Goal: Communication & Community: Participate in discussion

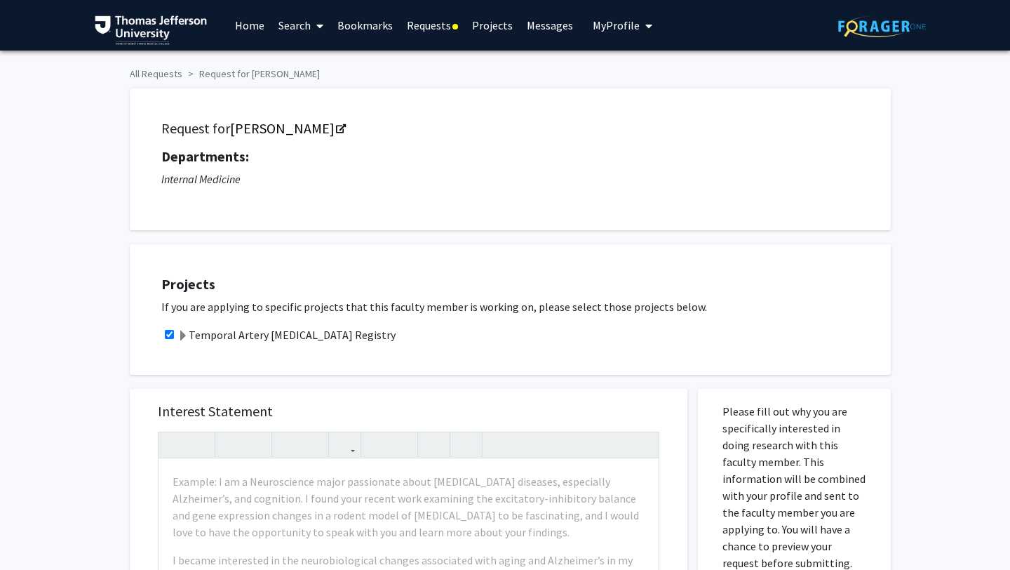
click at [431, 32] on link "Requests" at bounding box center [432, 25] width 65 height 49
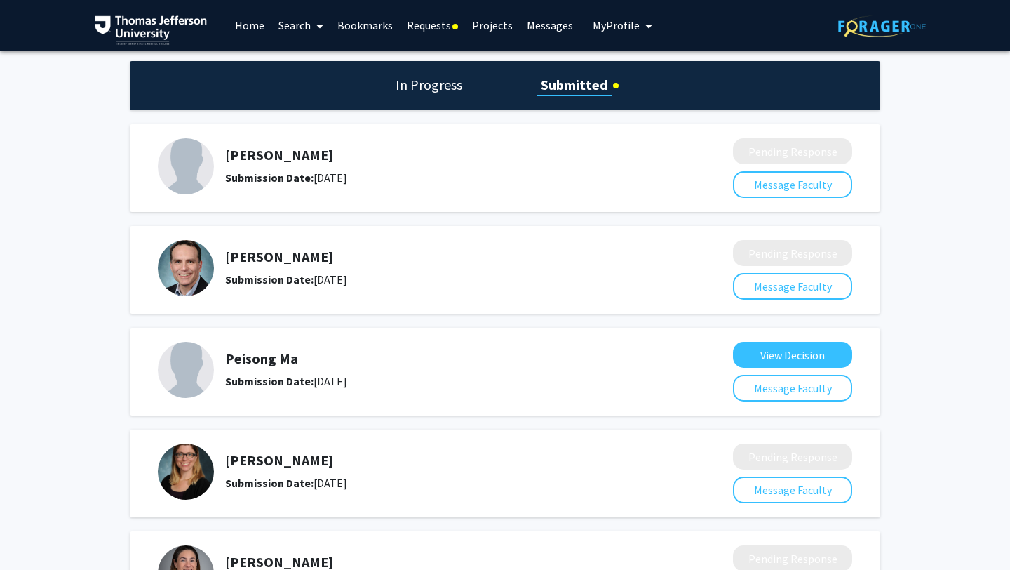
click at [492, 27] on link "Projects" at bounding box center [492, 25] width 55 height 49
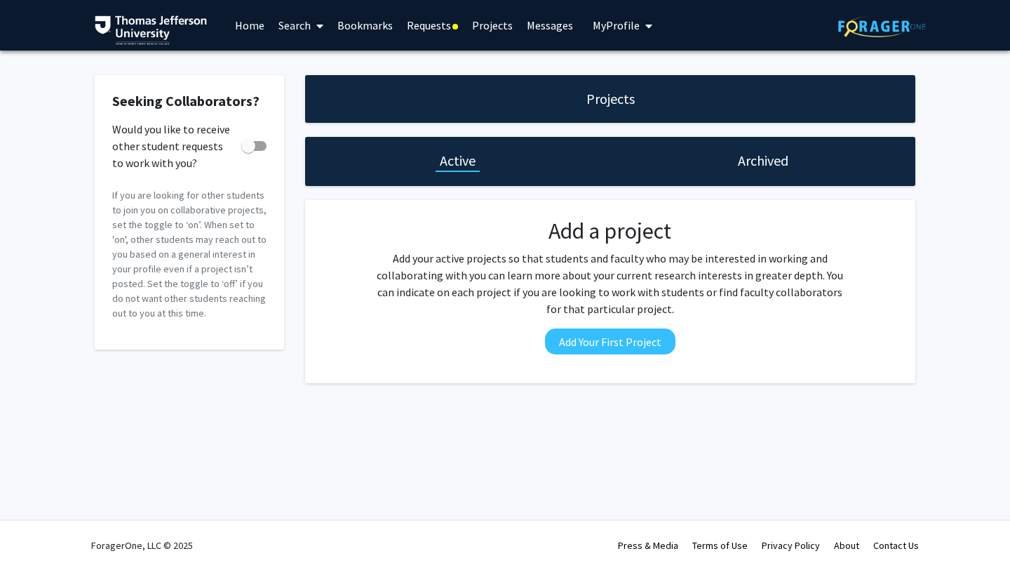
click at [537, 34] on link "Messages" at bounding box center [550, 25] width 60 height 49
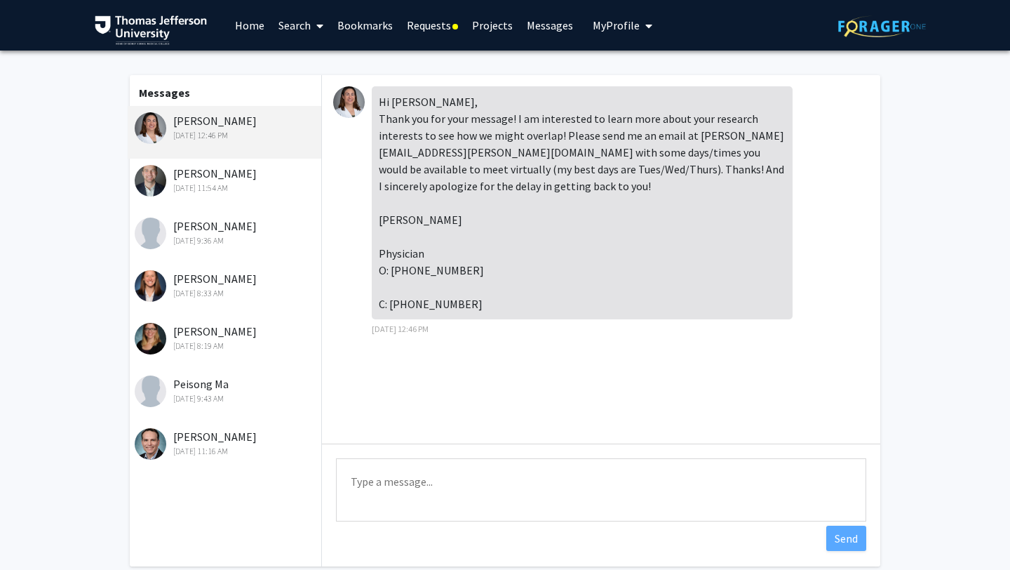
click at [232, 184] on div "[DATE] 11:54 AM" at bounding box center [226, 188] width 183 height 13
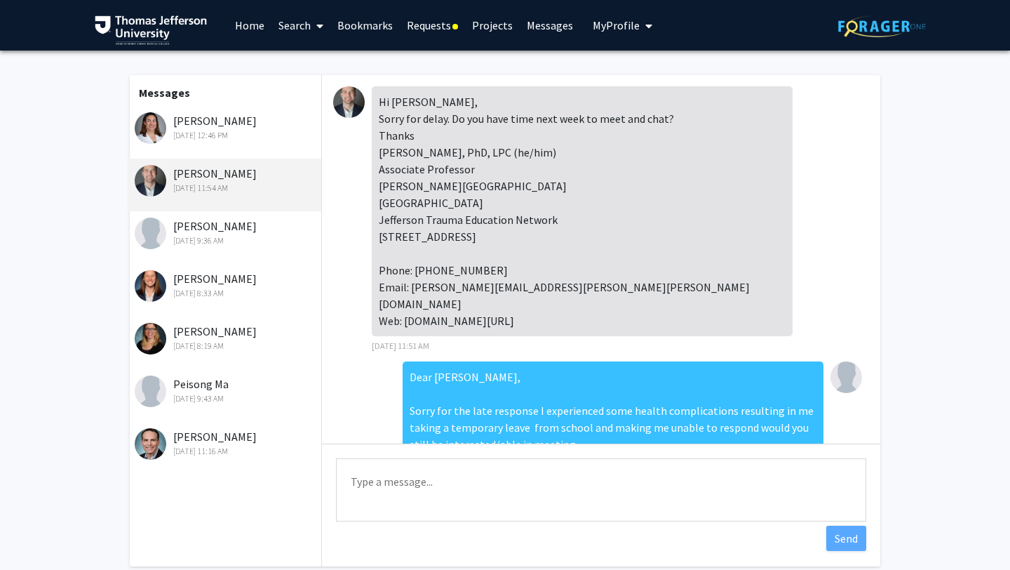
scroll to position [1085, 0]
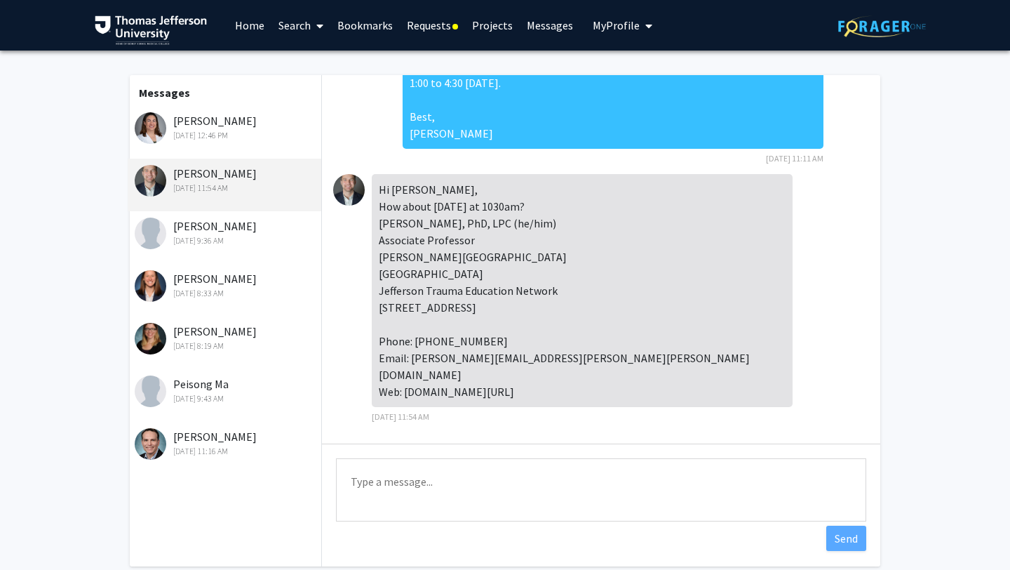
click at [236, 230] on div "[PERSON_NAME] [DATE] 9:36 AM" at bounding box center [226, 231] width 183 height 29
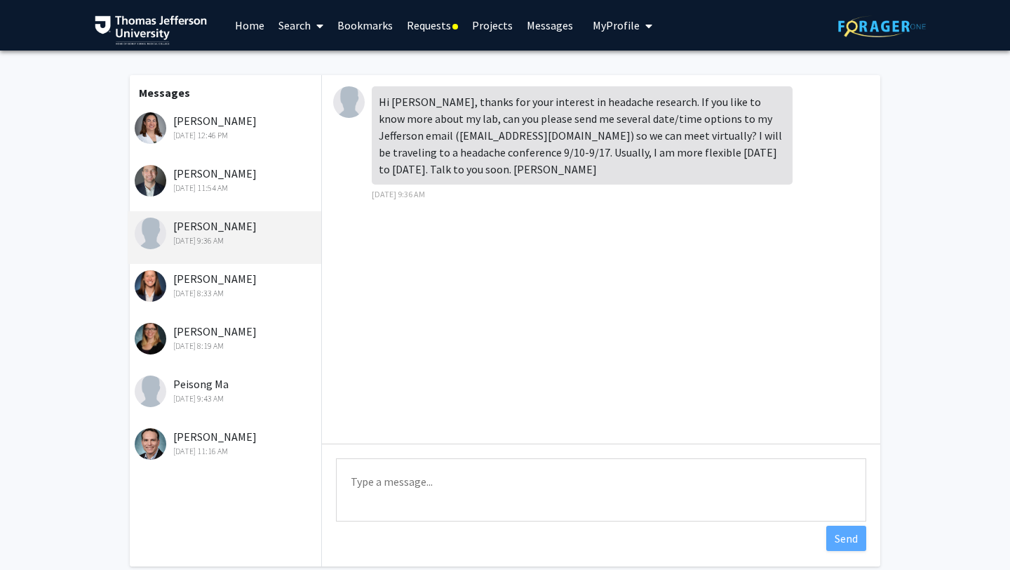
click at [249, 178] on div "[PERSON_NAME] [DATE] 11:54 AM" at bounding box center [226, 179] width 183 height 29
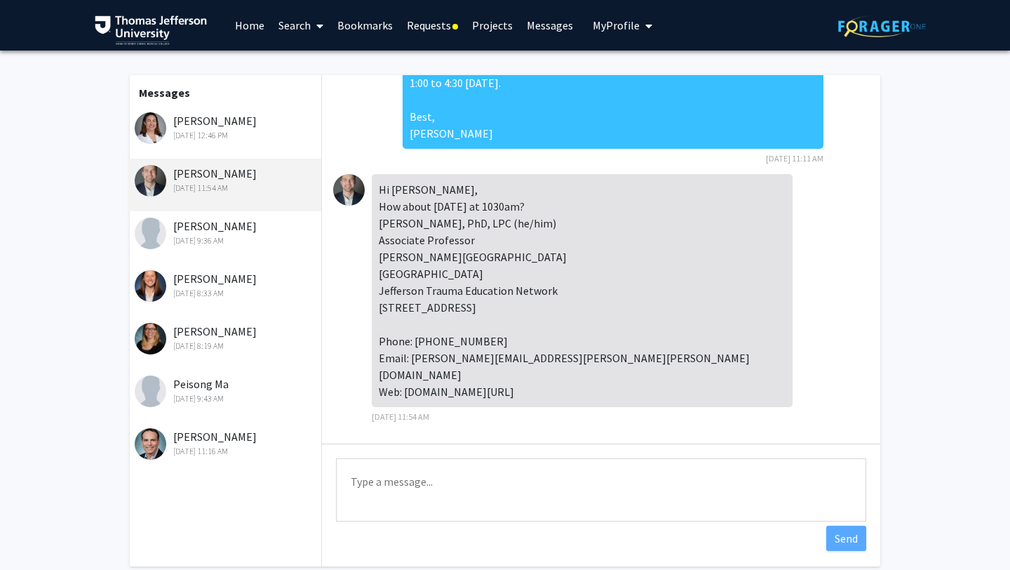
click at [502, 481] on textarea "Type a message" at bounding box center [601, 489] width 530 height 63
click at [405, 480] on textarea "[DATE] works!" at bounding box center [601, 489] width 530 height 63
click at [399, 480] on textarea "[DATE] works!" at bounding box center [601, 489] width 530 height 63
click at [580, 485] on textarea "[DATE] works!" at bounding box center [601, 489] width 530 height 63
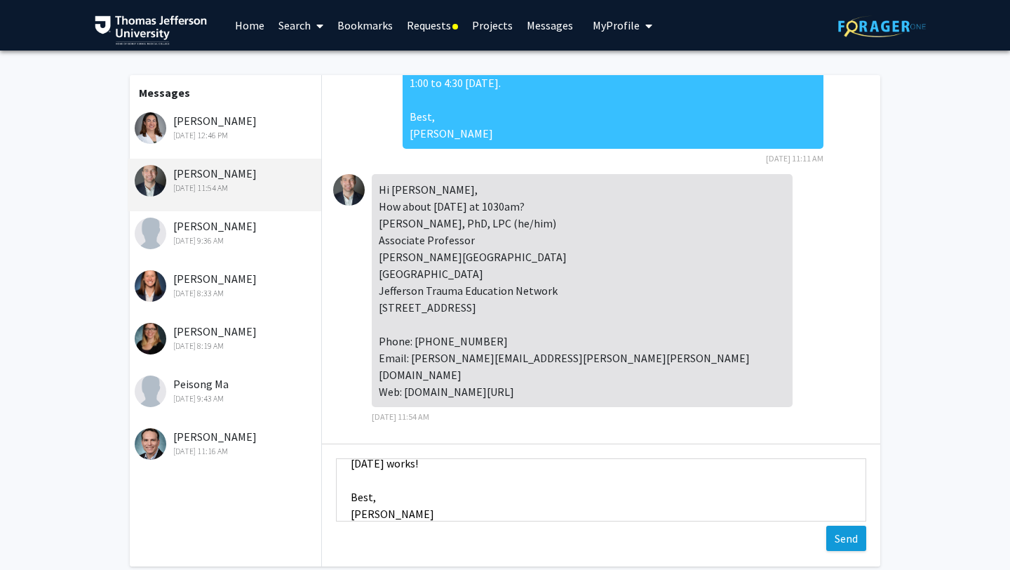
type textarea "[DATE] works! Best, [PERSON_NAME]"
click at [842, 541] on button "Send" at bounding box center [846, 537] width 40 height 25
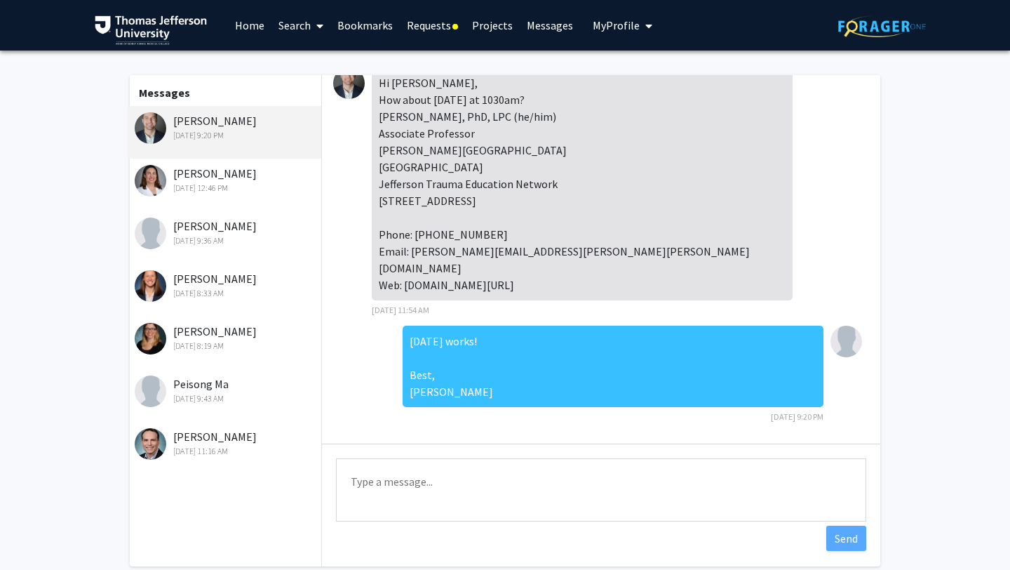
click at [266, 165] on div "[PERSON_NAME] [DATE] 12:46 PM" at bounding box center [226, 179] width 183 height 29
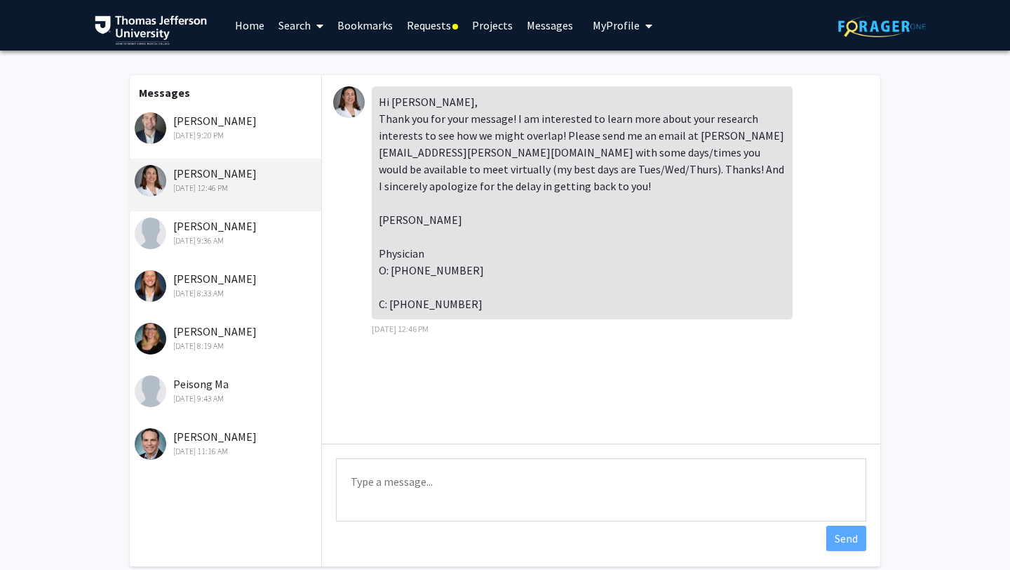
click at [222, 135] on div "[DATE] 9:20 PM" at bounding box center [226, 135] width 183 height 13
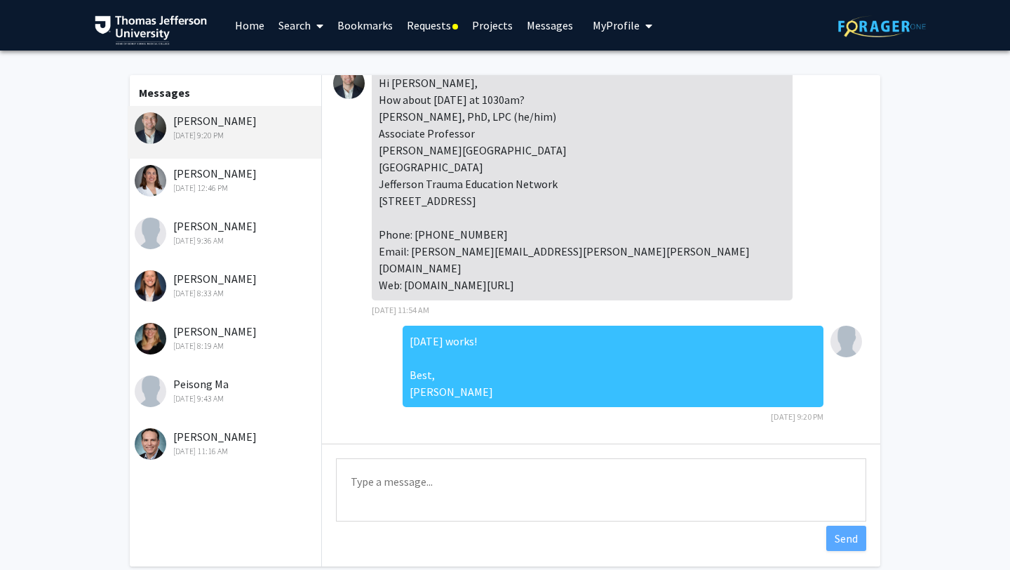
click at [181, 249] on div "[PERSON_NAME] [DATE] 9:36 AM" at bounding box center [225, 237] width 194 height 53
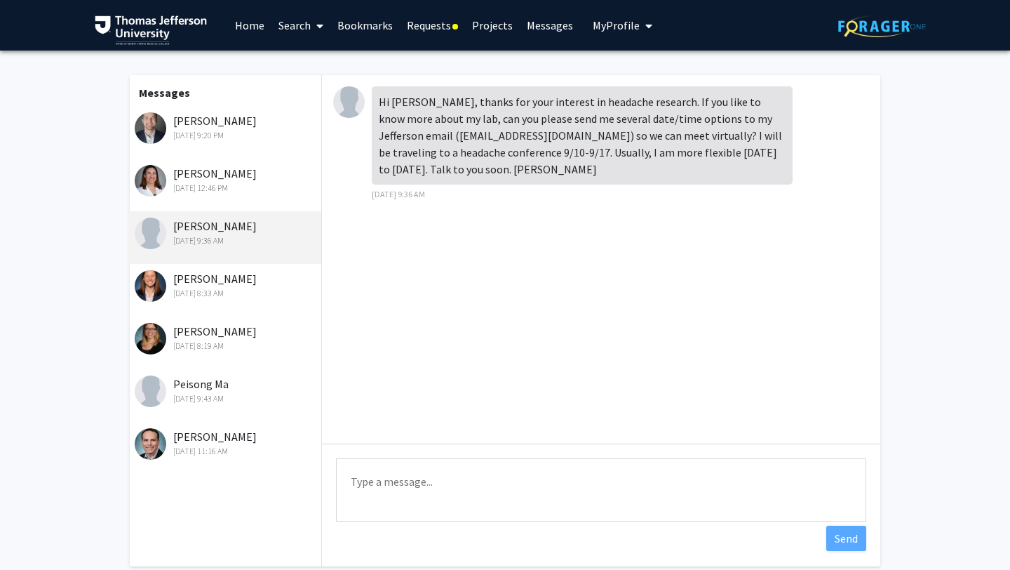
click at [198, 195] on div "[PERSON_NAME] [DATE] 12:46 PM" at bounding box center [225, 185] width 194 height 53
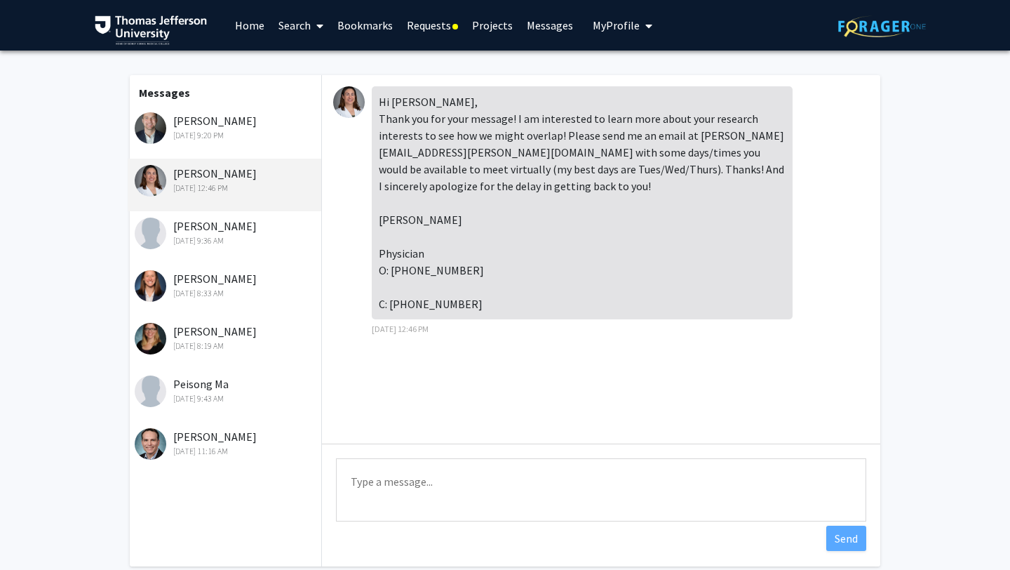
click at [214, 159] on div "[PERSON_NAME] [DATE] 12:46 PM" at bounding box center [225, 185] width 194 height 53
click at [236, 127] on div "[PERSON_NAME] [DATE] 9:20 PM" at bounding box center [226, 126] width 183 height 29
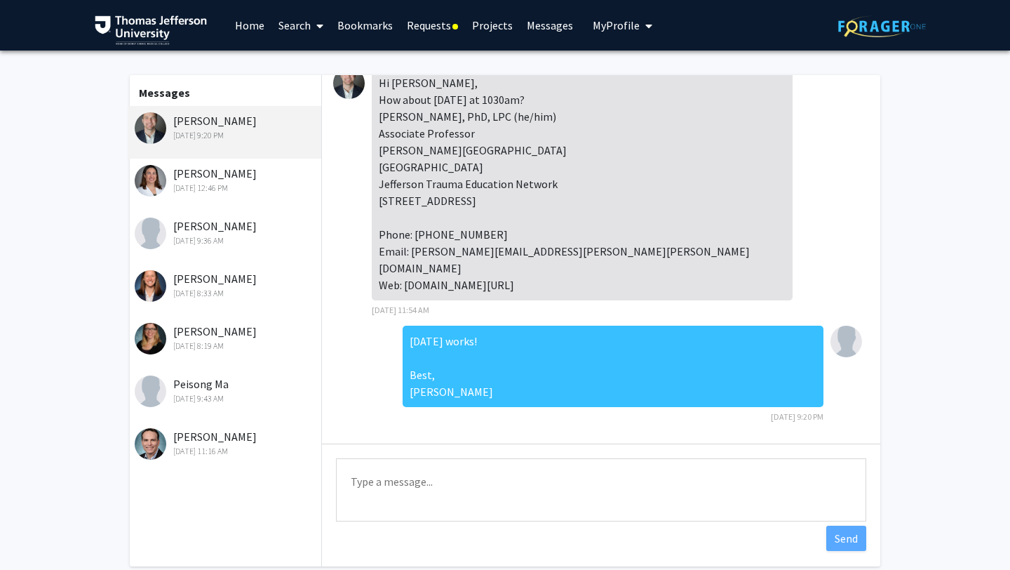
click at [187, 190] on div "[DATE] 12:46 PM" at bounding box center [226, 188] width 183 height 13
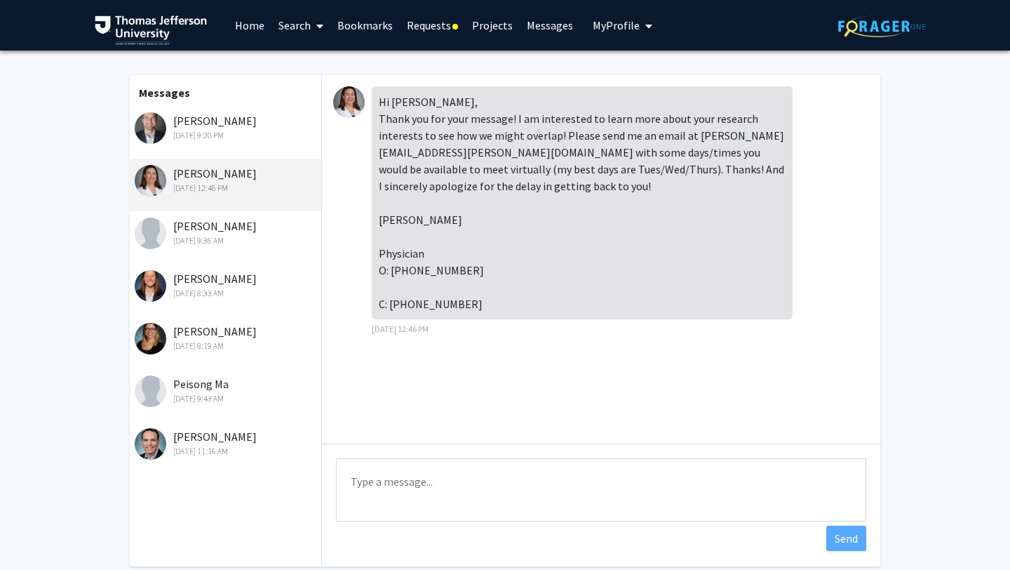
click at [230, 219] on div "[PERSON_NAME] [DATE] 9:36 AM" at bounding box center [226, 231] width 183 height 29
